Goal: Task Accomplishment & Management: Manage account settings

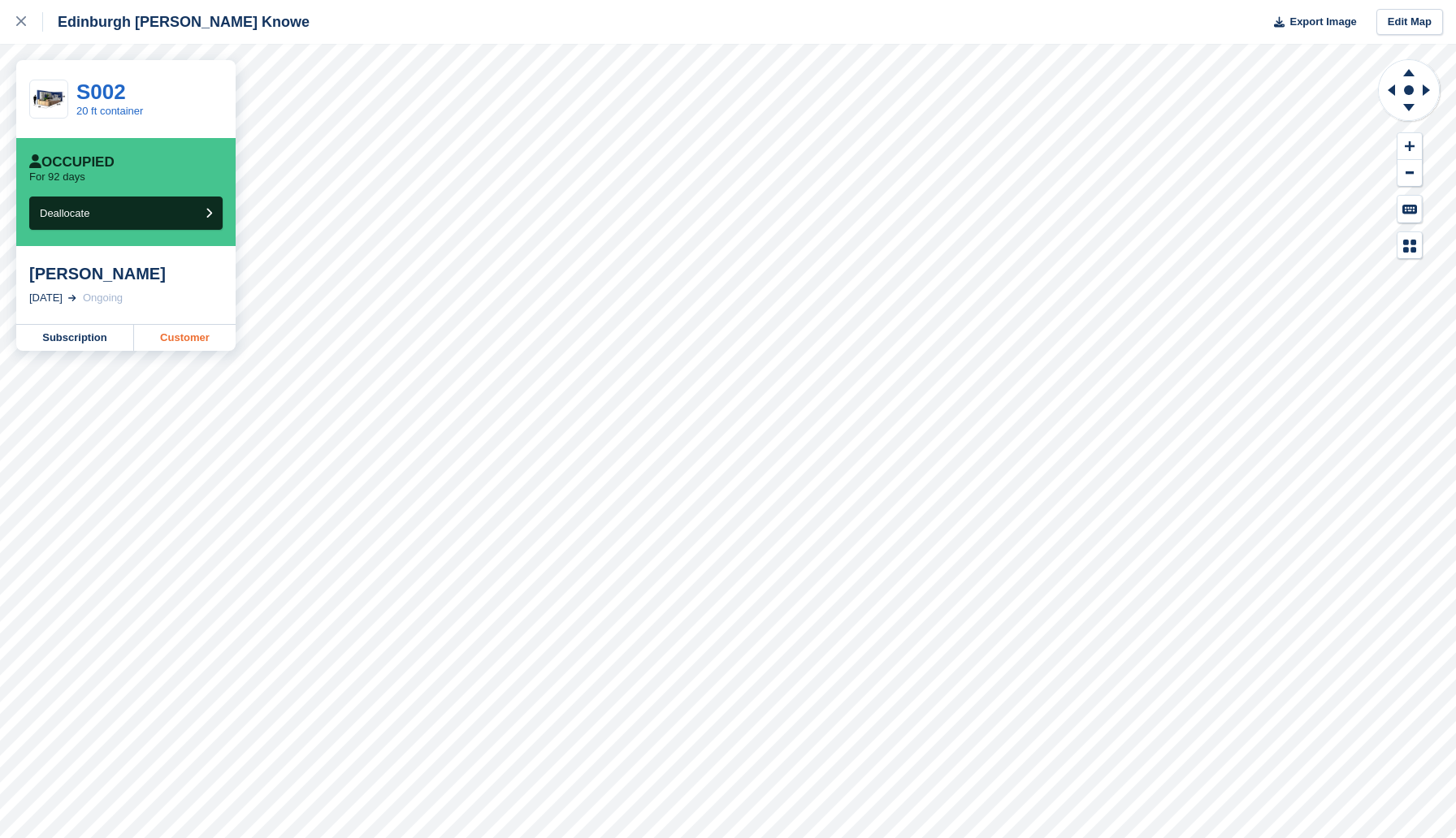
click at [177, 334] on link "Customer" at bounding box center [185, 338] width 102 height 26
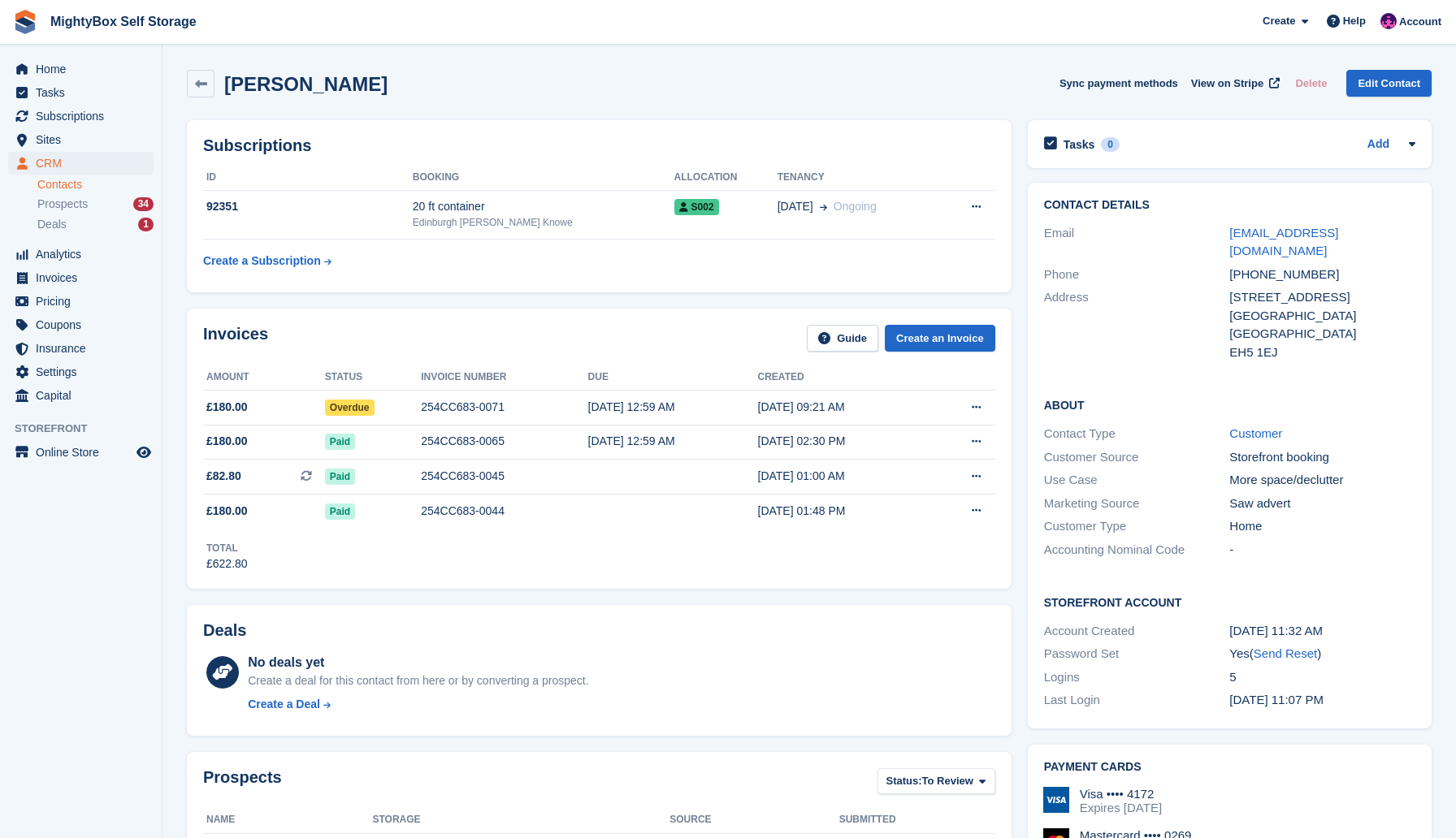
click at [66, 184] on link "Contacts" at bounding box center [95, 184] width 116 height 15
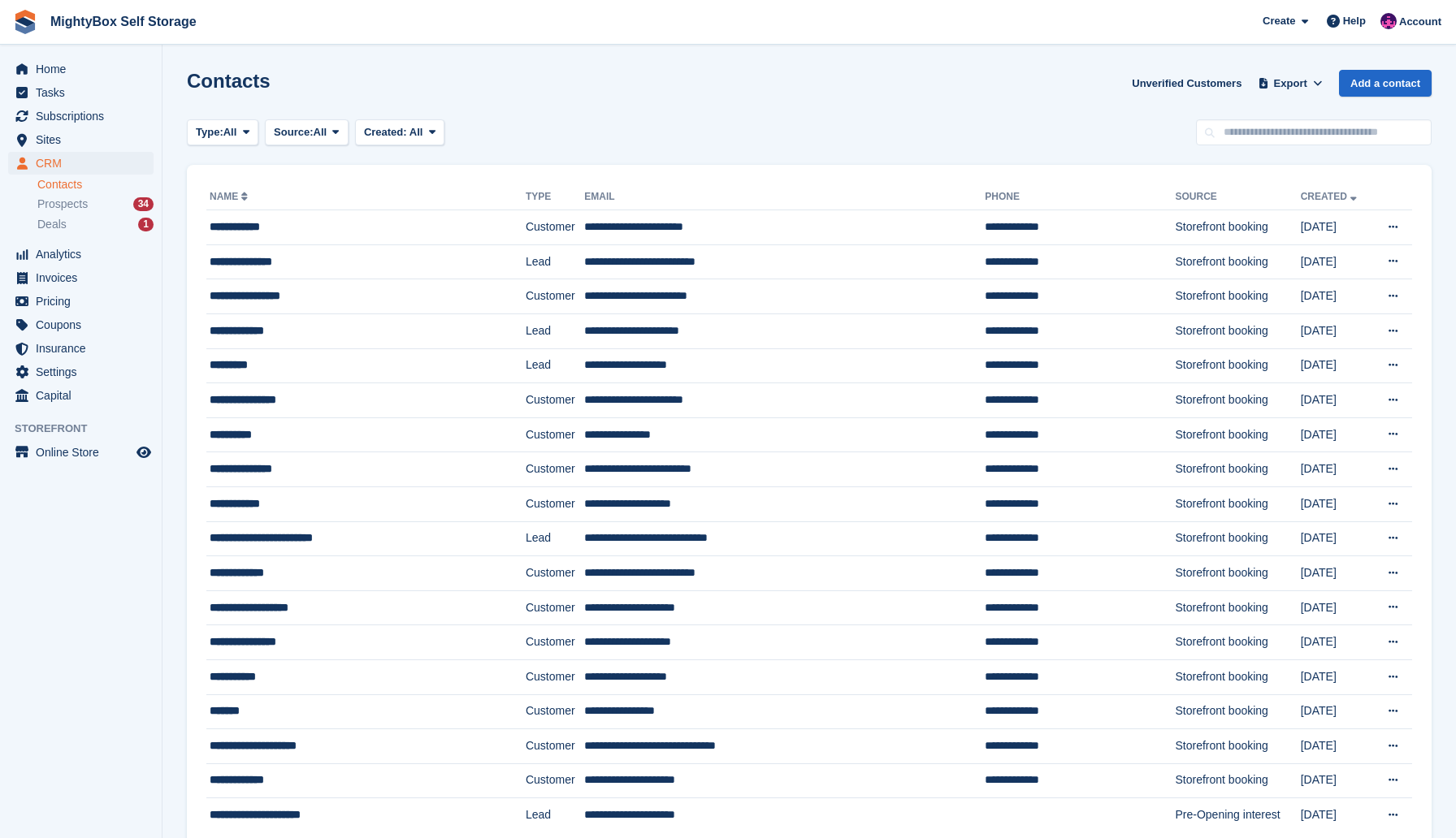
click at [73, 189] on link "Contacts" at bounding box center [95, 184] width 116 height 15
click at [297, 616] on td "**********" at bounding box center [366, 607] width 319 height 35
